Goal: Transaction & Acquisition: Book appointment/travel/reservation

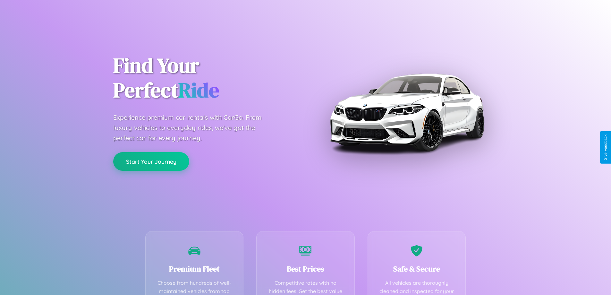
click at [151, 162] on button "Start Your Journey" at bounding box center [151, 161] width 76 height 19
click at [151, 161] on button "Start Your Journey" at bounding box center [151, 161] width 76 height 19
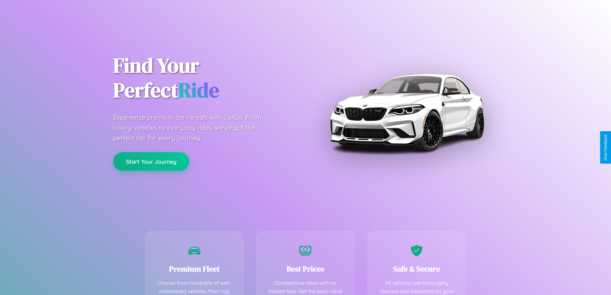
click at [151, 161] on button "Start Your Journey" at bounding box center [151, 161] width 76 height 19
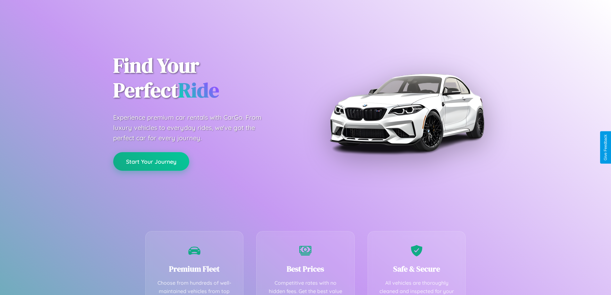
click at [151, 161] on button "Start Your Journey" at bounding box center [151, 161] width 76 height 19
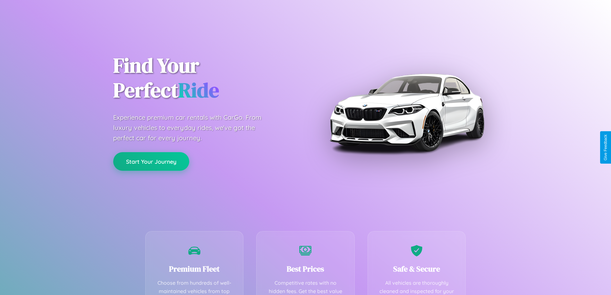
click at [151, 161] on button "Start Your Journey" at bounding box center [151, 161] width 76 height 19
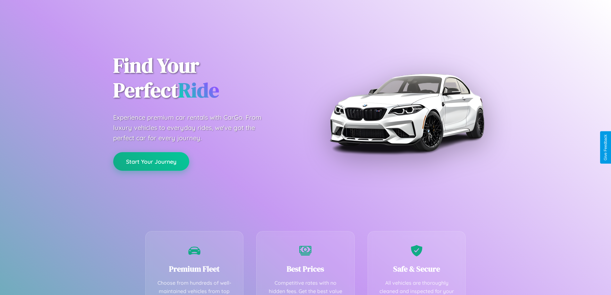
click at [151, 161] on button "Start Your Journey" at bounding box center [151, 161] width 76 height 19
